Goal: Information Seeking & Learning: Learn about a topic

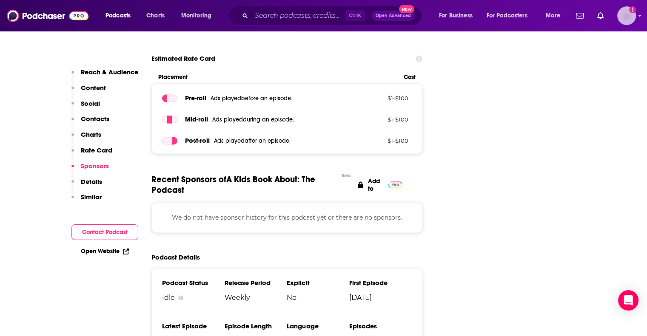
click at [630, 22] on img "Logged in as mfurr" at bounding box center [626, 15] width 19 height 19
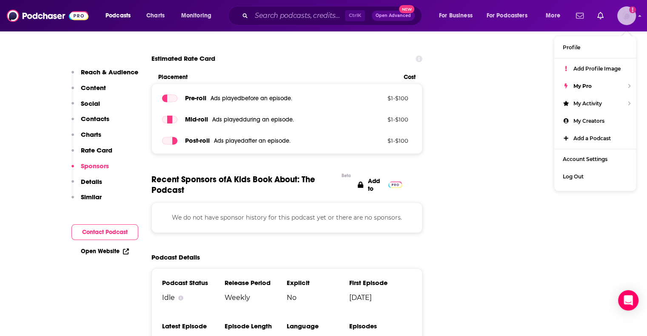
click at [630, 22] on img "Logged in as mfurr" at bounding box center [626, 15] width 19 height 19
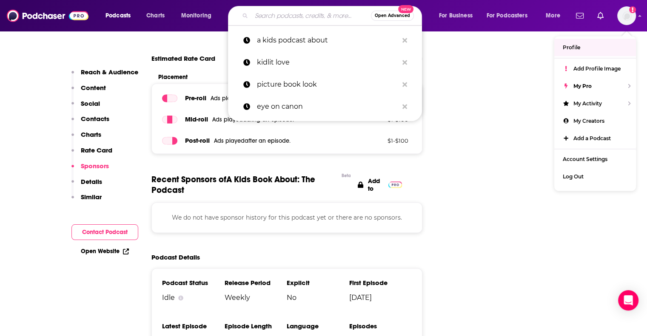
click at [312, 15] on input "Search podcasts, credits, & more..." at bounding box center [310, 16] width 119 height 14
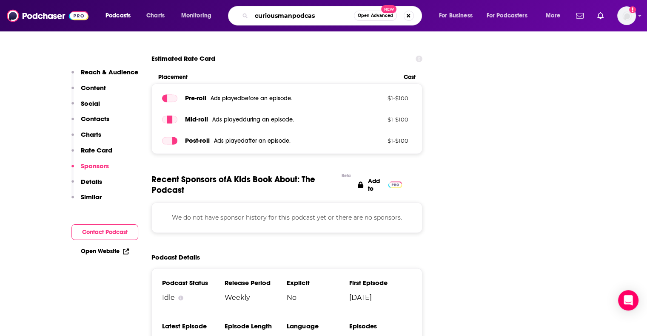
type input "curiousmanpodcast"
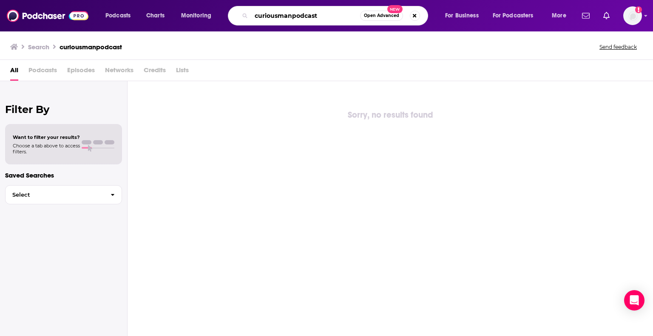
click at [289, 16] on input "curiousmanpodcast" at bounding box center [305, 16] width 109 height 14
click at [313, 15] on input "curiousmanspodcast" at bounding box center [305, 16] width 109 height 14
click at [314, 14] on input "curiousmanspodcast" at bounding box center [305, 16] width 109 height 14
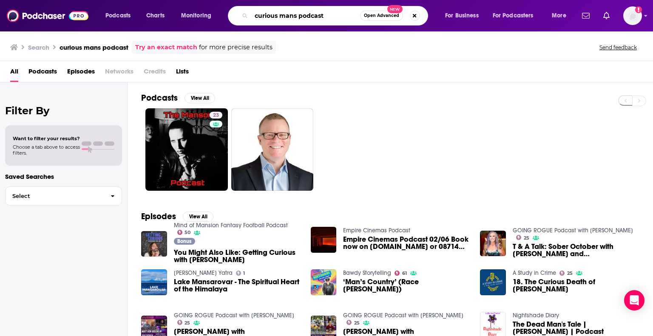
click at [283, 13] on input "curious mans podcast" at bounding box center [305, 16] width 109 height 14
type input "disappearing spoon podcast"
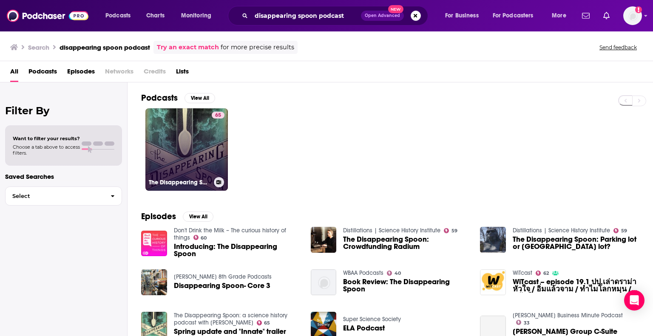
click at [193, 171] on link "65 The Disappearing Spoon: a science history podcast with [PERSON_NAME]" at bounding box center [186, 149] width 82 height 82
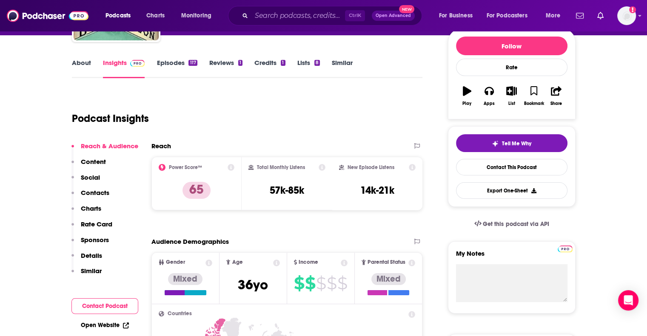
scroll to position [213, 0]
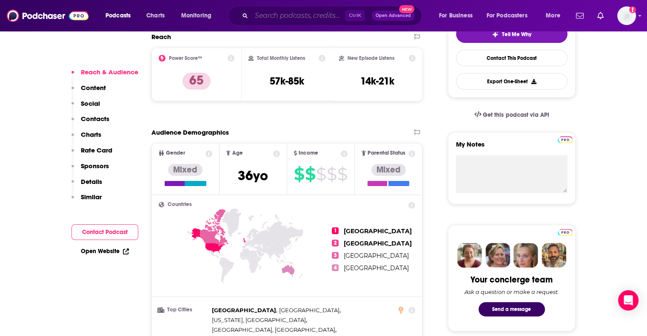
click at [284, 21] on input "Search podcasts, credits, & more..." at bounding box center [298, 16] width 94 height 14
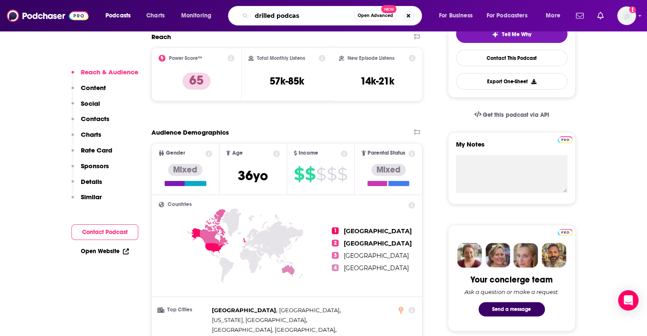
type input "drilled podcast"
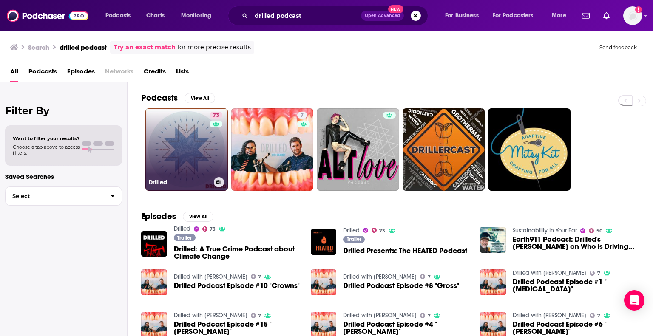
click at [190, 128] on link "73 Drilled" at bounding box center [186, 149] width 82 height 82
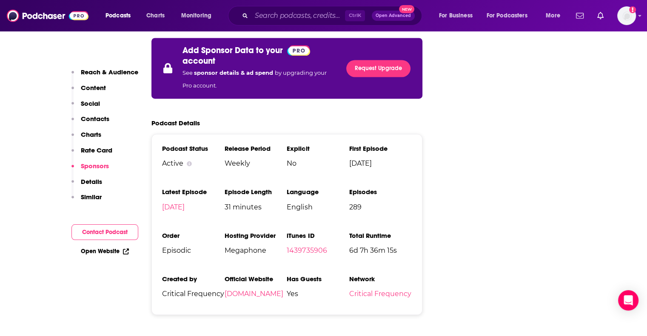
scroll to position [1445, 0]
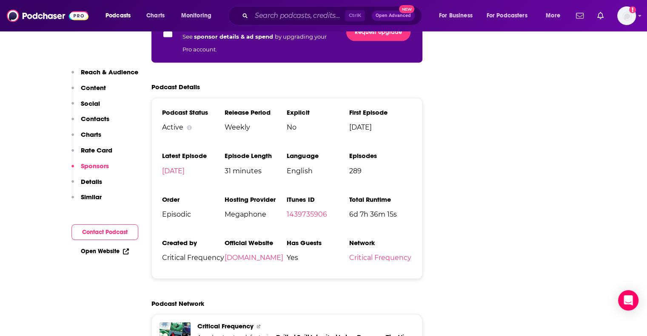
click at [94, 88] on p "Content" at bounding box center [93, 88] width 25 height 8
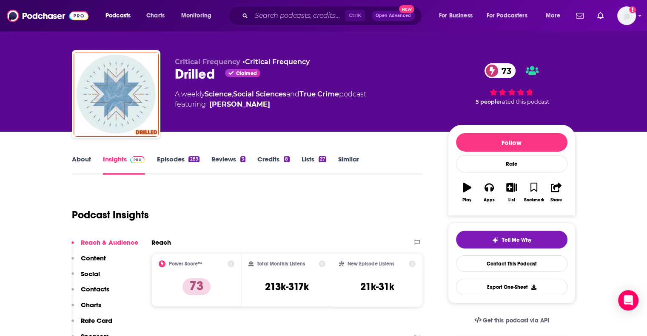
scroll to position [0, 0]
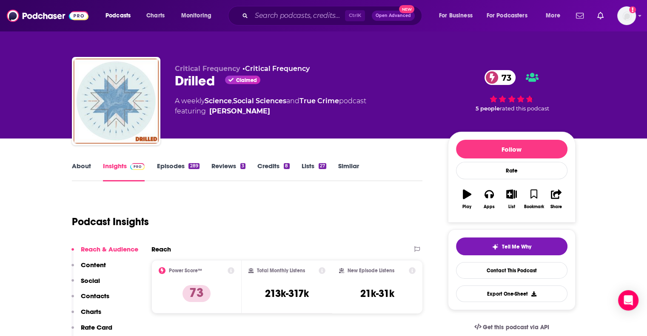
click at [178, 165] on link "Episodes 289" at bounding box center [177, 172] width 43 height 20
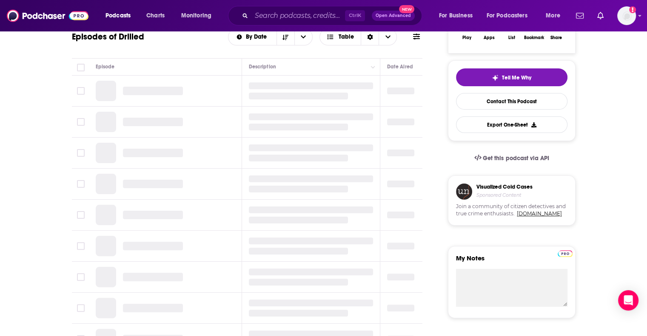
scroll to position [170, 0]
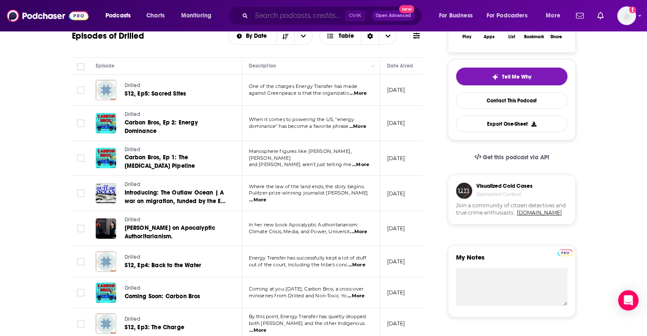
click at [298, 21] on input "Search podcasts, credits, & more..." at bounding box center [298, 16] width 94 height 14
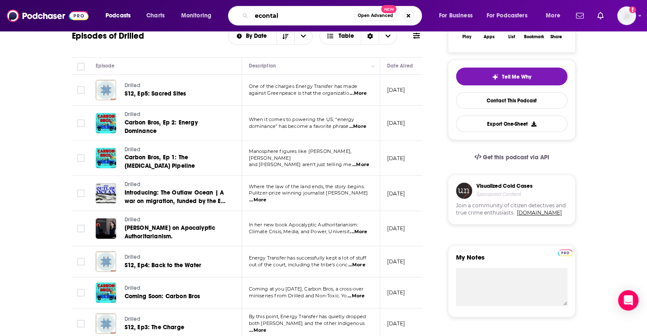
type input "econtalk"
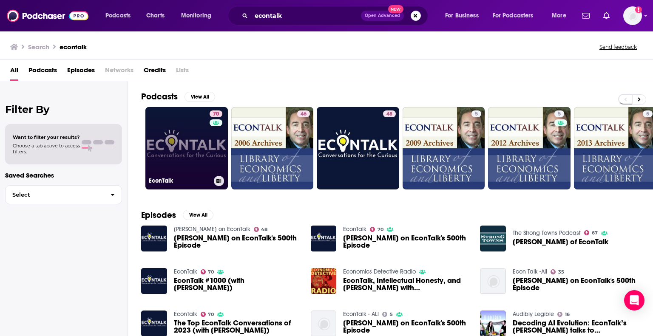
click at [192, 164] on link "70 EconTalk" at bounding box center [186, 148] width 82 height 82
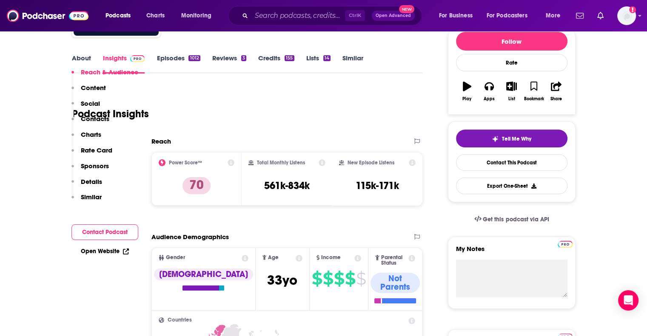
scroll to position [170, 0]
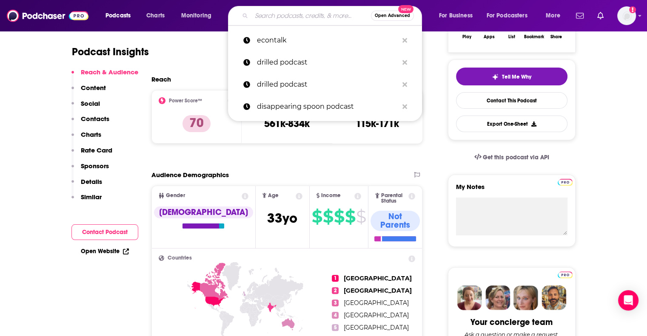
click at [296, 13] on input "Search podcasts, credits, & more..." at bounding box center [310, 16] width 119 height 14
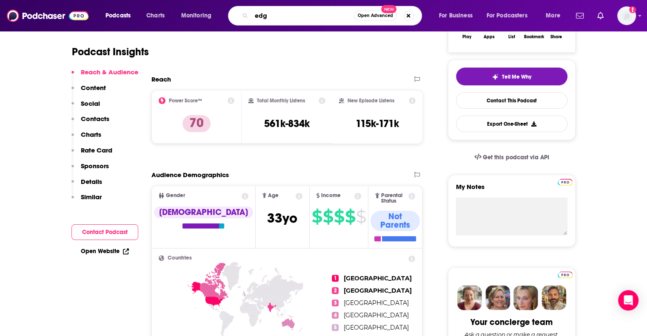
type input "edge"
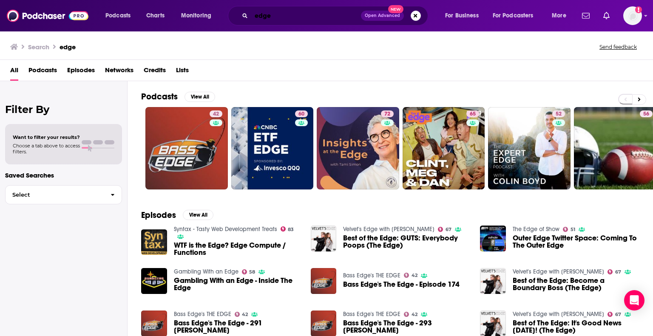
click at [286, 19] on input "edge" at bounding box center [306, 16] width 110 height 14
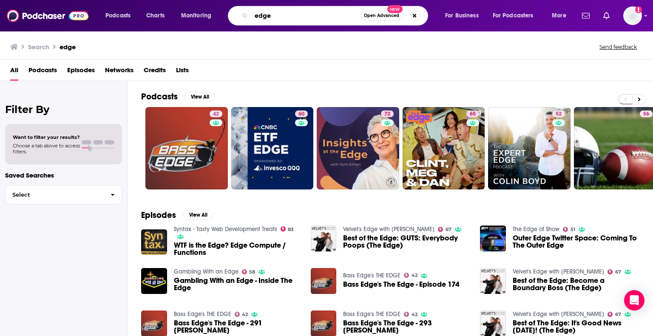
click at [286, 19] on input "edge" at bounding box center [305, 16] width 109 height 14
type input "factually"
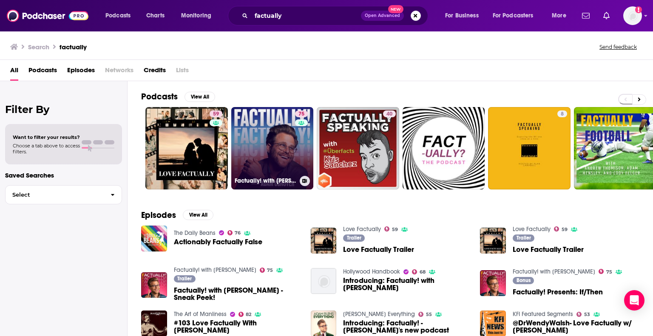
click at [271, 138] on link "75 Factually! with [PERSON_NAME]" at bounding box center [272, 148] width 82 height 82
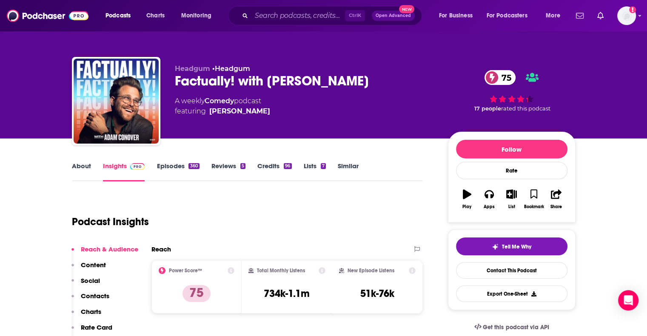
click at [182, 168] on link "Episodes 360" at bounding box center [177, 172] width 43 height 20
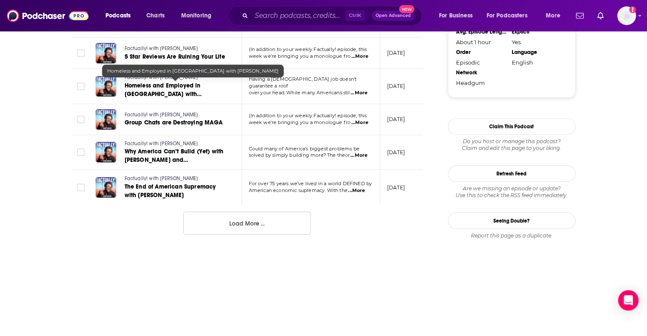
scroll to position [940, 0]
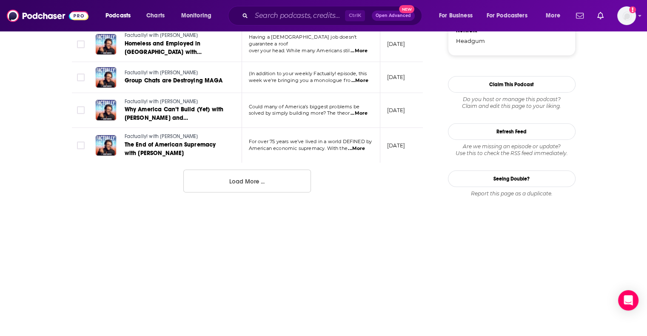
click at [247, 185] on button "Load More ..." at bounding box center [247, 181] width 128 height 23
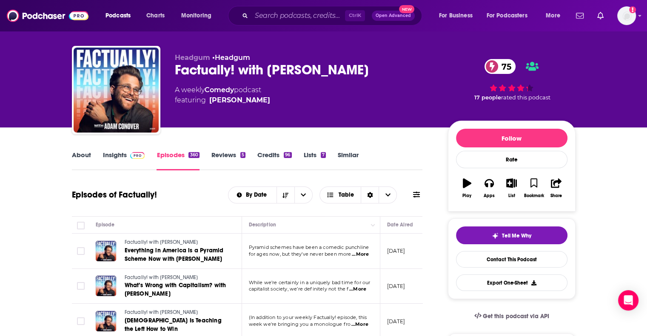
scroll to position [0, 0]
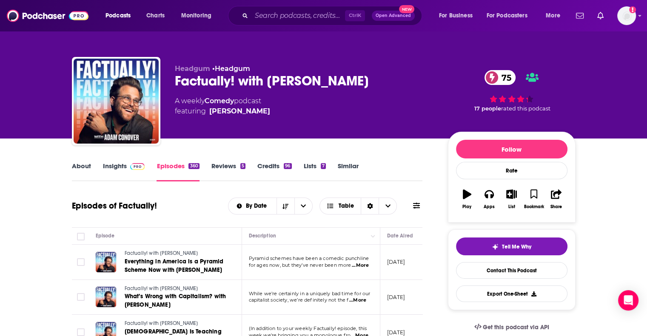
click at [113, 168] on link "Insights" at bounding box center [124, 172] width 42 height 20
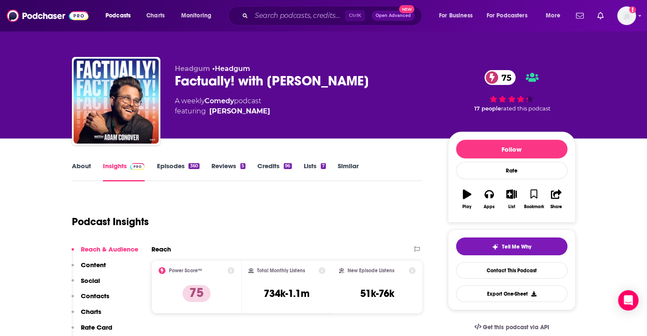
click at [78, 167] on link "About" at bounding box center [81, 172] width 19 height 20
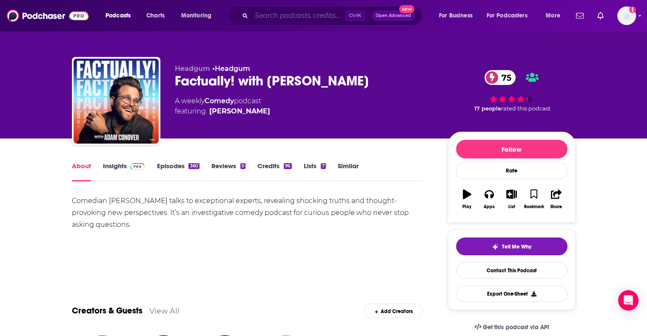
click at [321, 16] on input "Search podcasts, credits, & more..." at bounding box center [298, 16] width 94 height 14
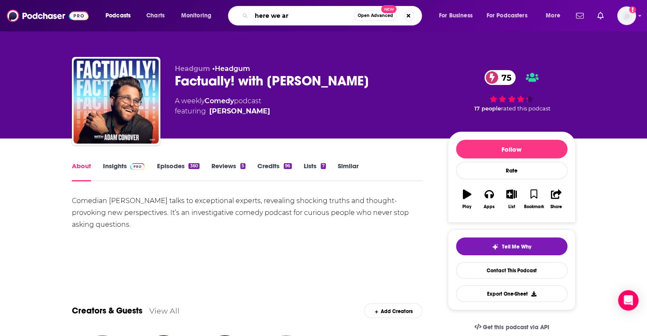
type input "here we are"
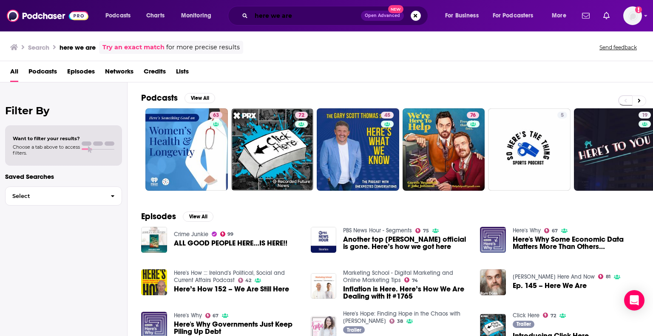
click at [275, 19] on input "here we are" at bounding box center [306, 16] width 110 height 14
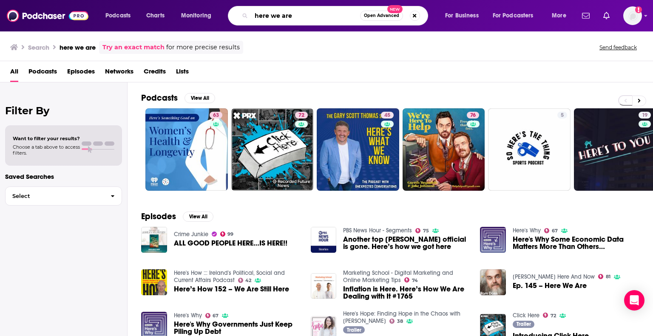
click at [274, 19] on input "here we are" at bounding box center [305, 16] width 109 height 14
type input "hidden brain"
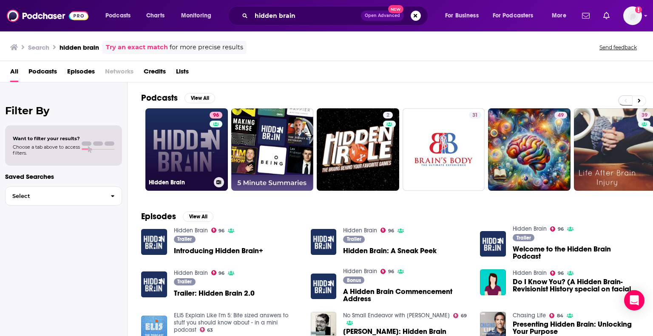
click at [181, 139] on link "96 Hidden Brain" at bounding box center [186, 149] width 82 height 82
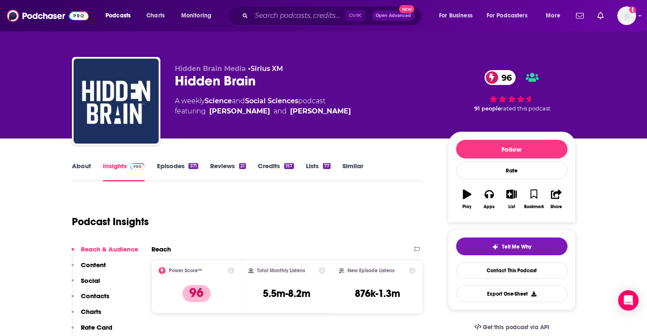
click at [187, 163] on link "Episodes 571" at bounding box center [176, 172] width 41 height 20
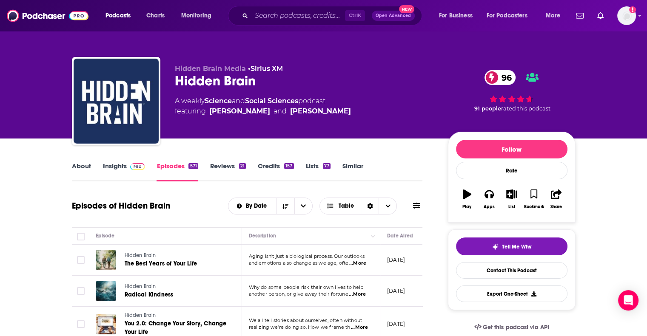
click at [132, 168] on img at bounding box center [137, 166] width 15 height 7
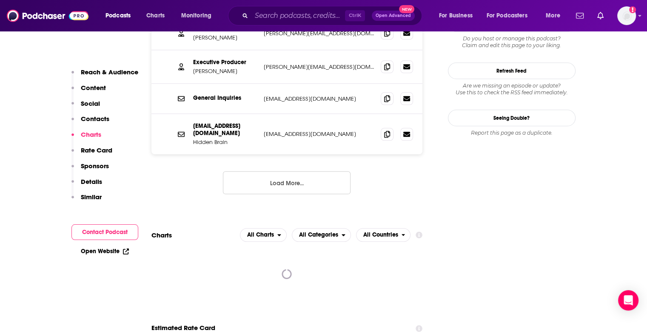
scroll to position [1148, 0]
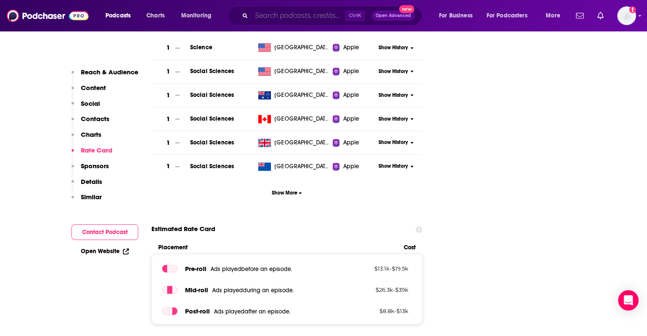
click at [277, 20] on input "Search podcasts, credits, & more..." at bounding box center [298, 16] width 94 height 14
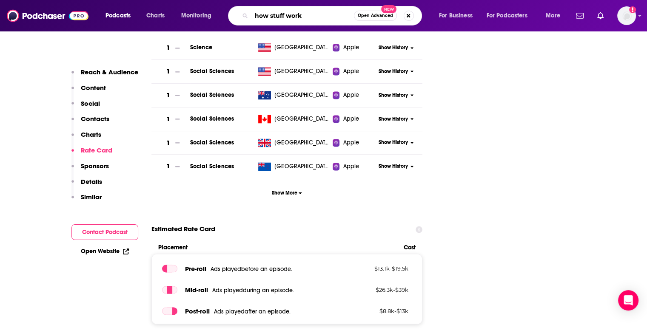
type input "how stuff works"
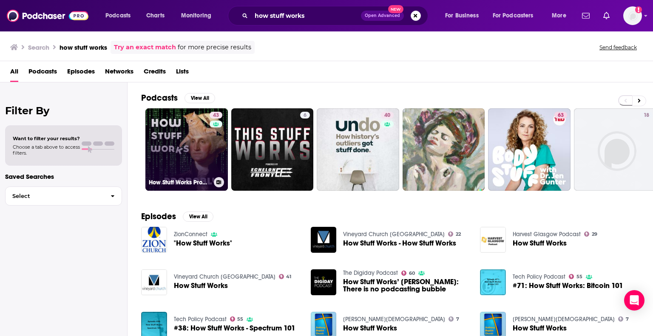
click at [204, 158] on link "43 How Stuff Works Probably" at bounding box center [186, 149] width 82 height 82
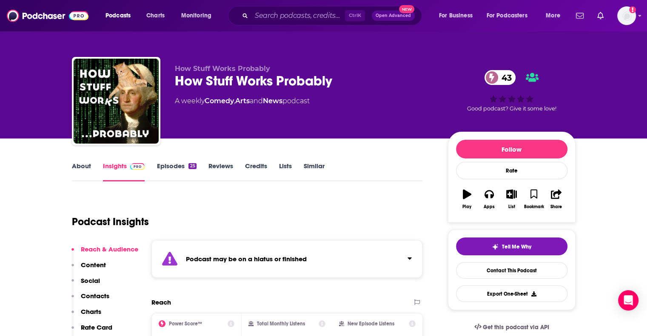
click at [189, 169] on div "25" at bounding box center [192, 166] width 8 height 6
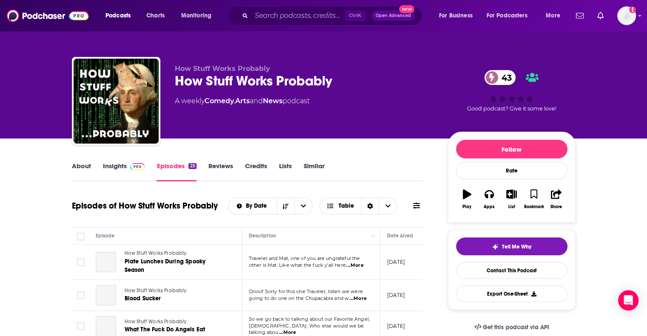
scroll to position [128, 0]
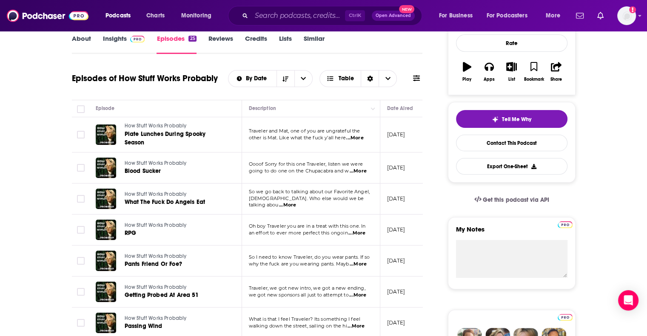
click at [126, 45] on link "Insights" at bounding box center [124, 44] width 42 height 20
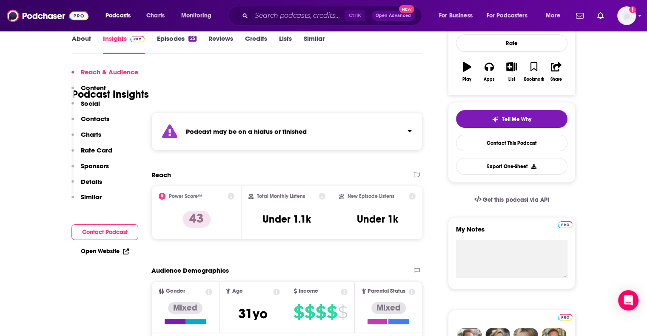
scroll to position [255, 0]
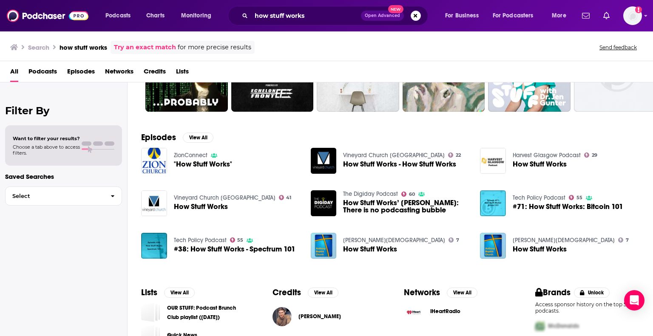
scroll to position [122, 0]
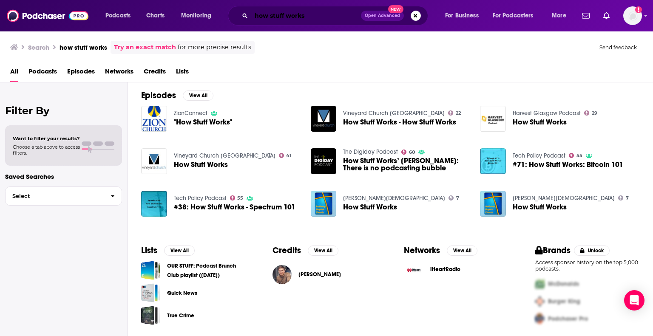
click at [318, 9] on input "how stuff works" at bounding box center [306, 16] width 110 height 14
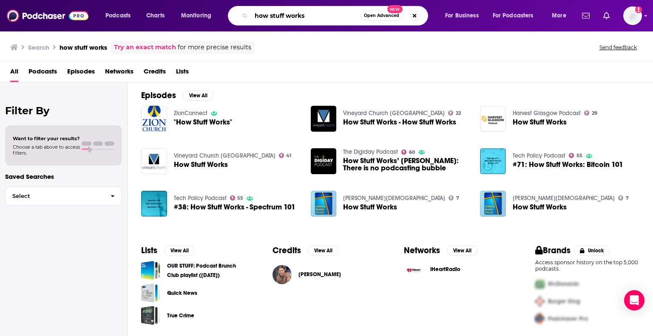
click at [318, 12] on input "how stuff works" at bounding box center [305, 16] width 109 height 14
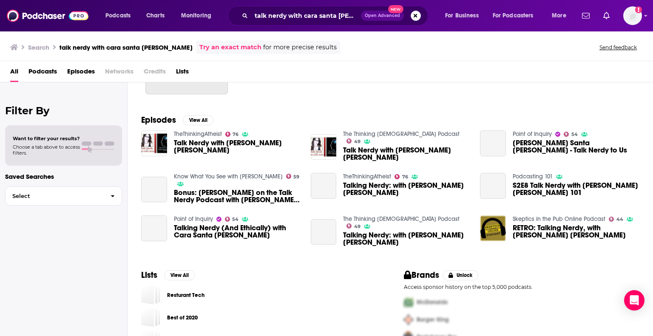
scroll to position [119, 0]
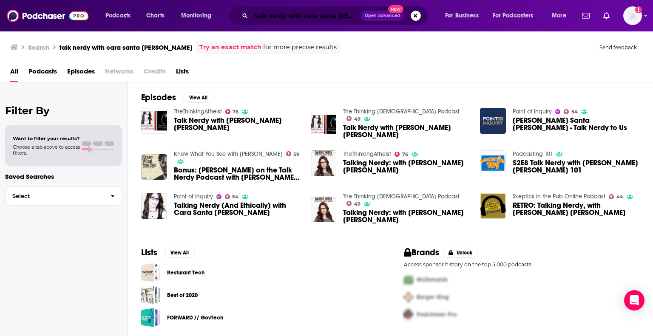
click at [266, 17] on input "talk nerdy with cara santa [PERSON_NAME]" at bounding box center [306, 16] width 110 height 14
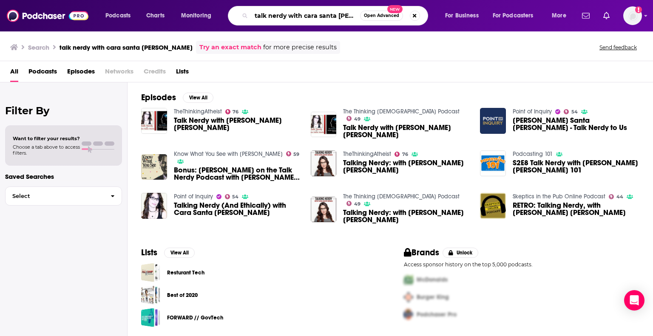
click at [266, 17] on input "talk nerdy with cara santa [PERSON_NAME]" at bounding box center [305, 16] width 109 height 14
type input "talk nerdy"
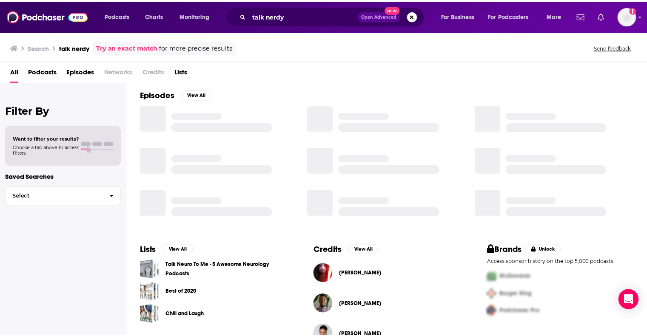
scroll to position [122, 0]
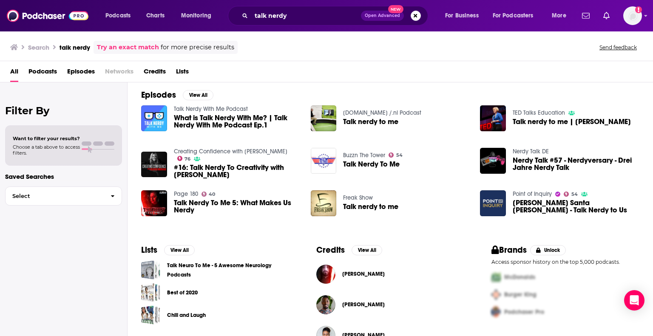
click at [36, 70] on span "Podcasts" at bounding box center [42, 73] width 28 height 17
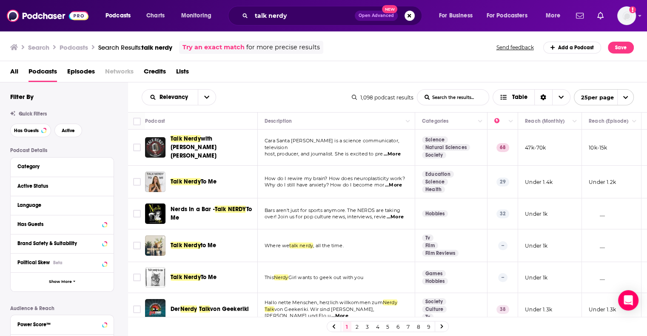
click at [216, 139] on span "with [PERSON_NAME] [PERSON_NAME]" at bounding box center [193, 147] width 46 height 24
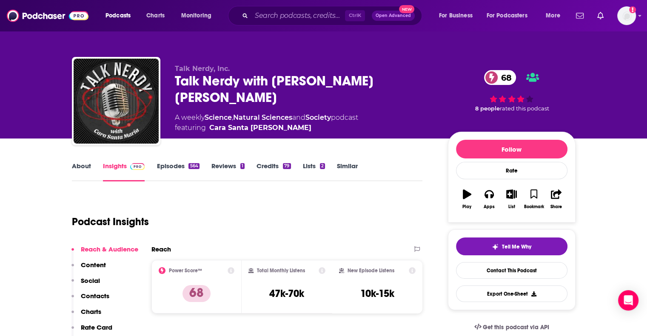
scroll to position [128, 0]
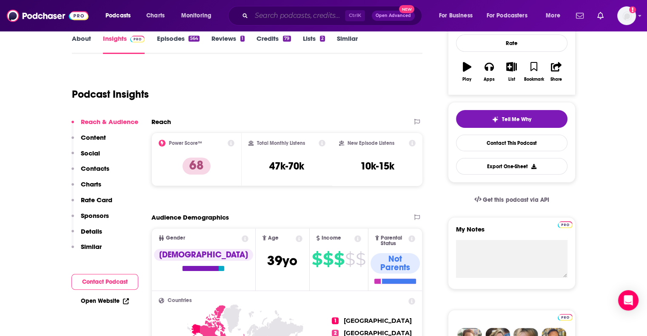
click at [304, 20] on input "Search podcasts, credits, & more..." at bounding box center [298, 16] width 94 height 14
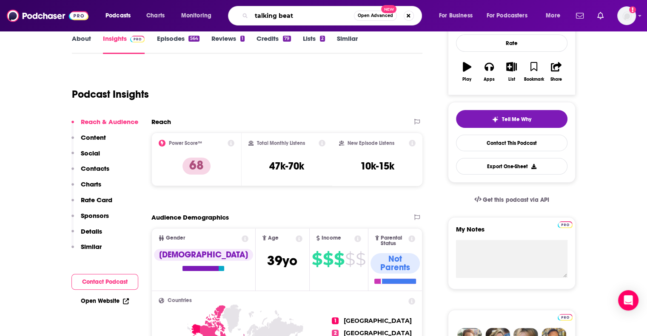
type input "talking beats"
